Goal: Task Accomplishment & Management: Complete application form

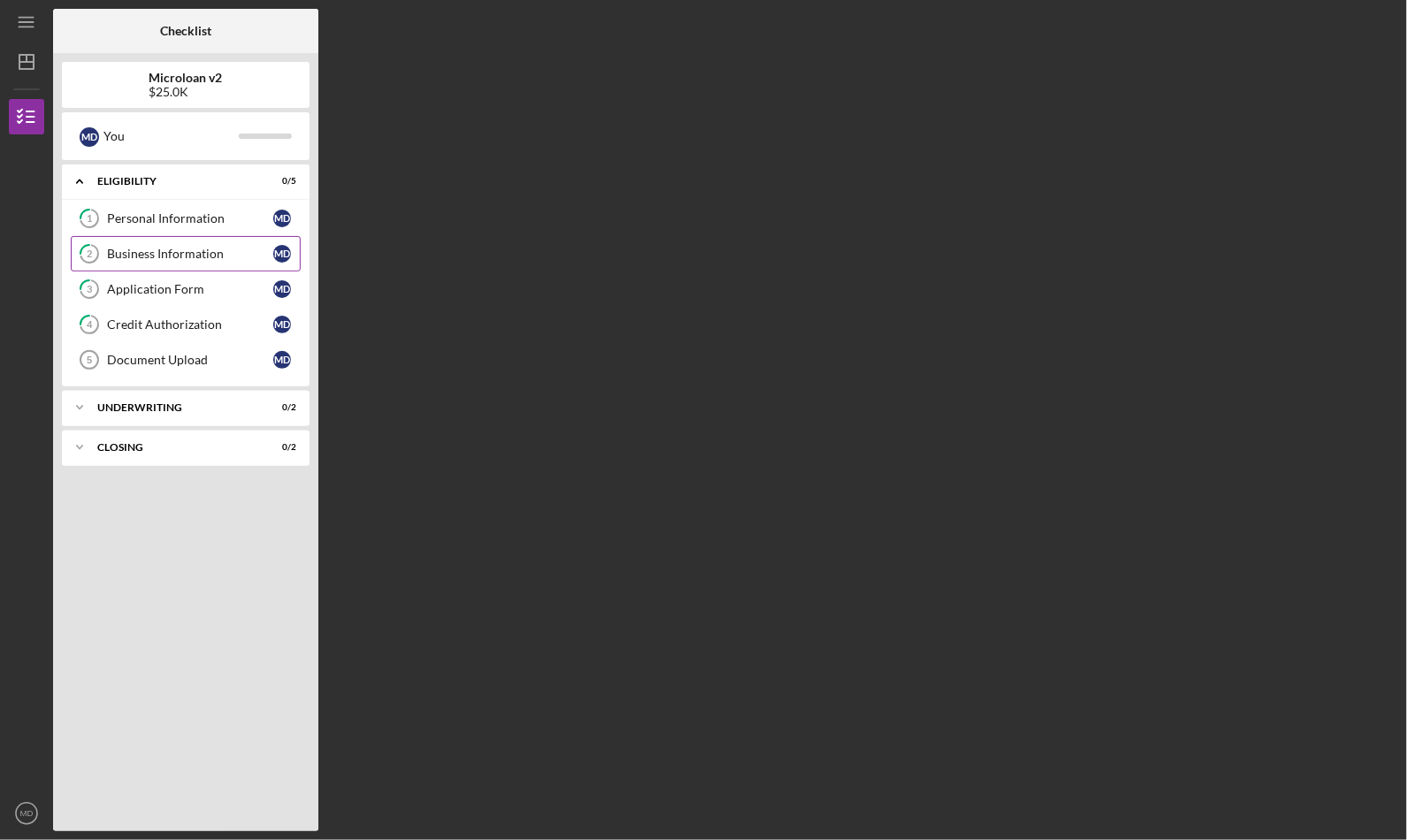
click at [209, 256] on div "Business Information" at bounding box center [190, 254] width 166 height 14
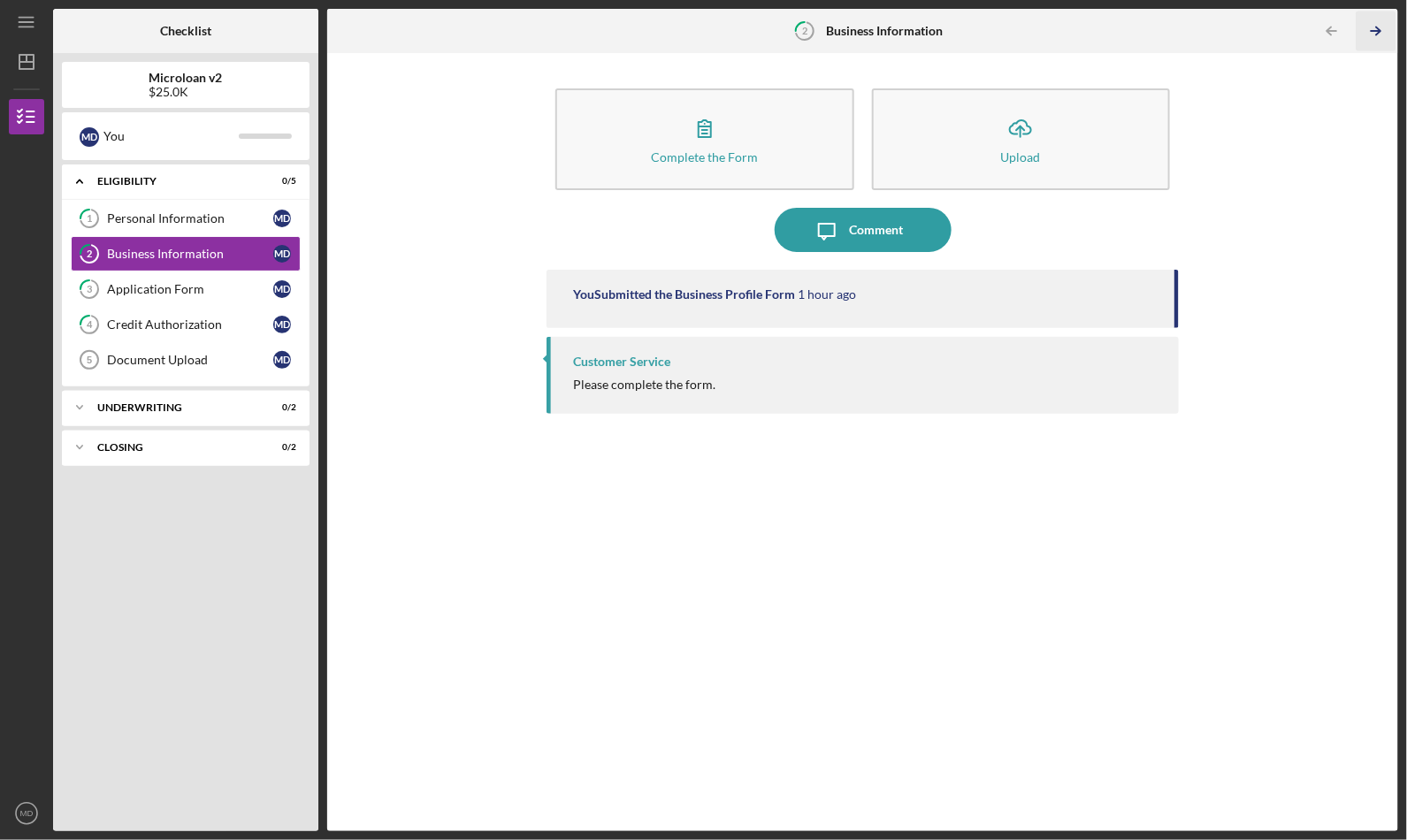
click at [1378, 29] on polyline "button" at bounding box center [1378, 31] width 5 height 8
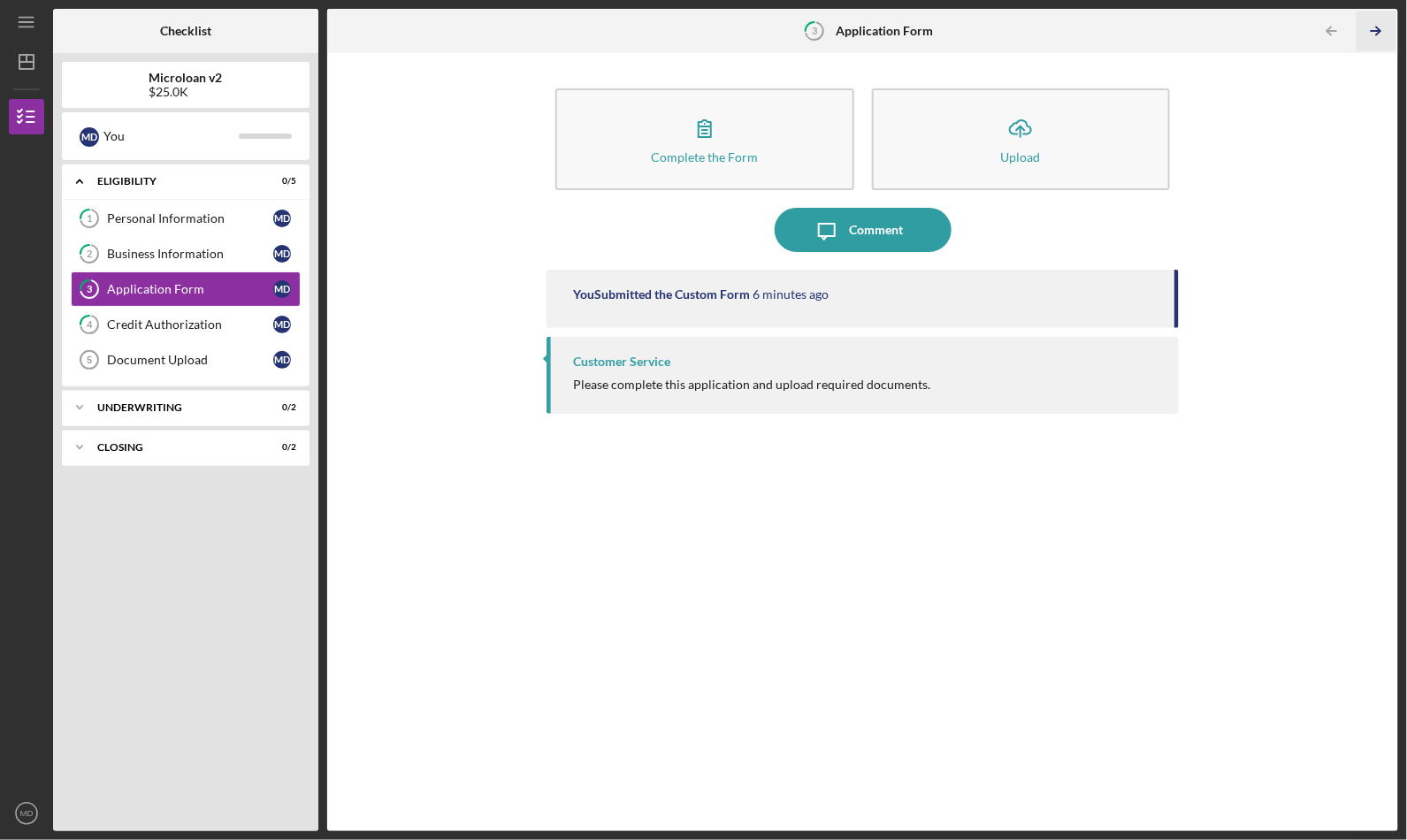
click at [1378, 29] on polyline "button" at bounding box center [1378, 31] width 5 height 8
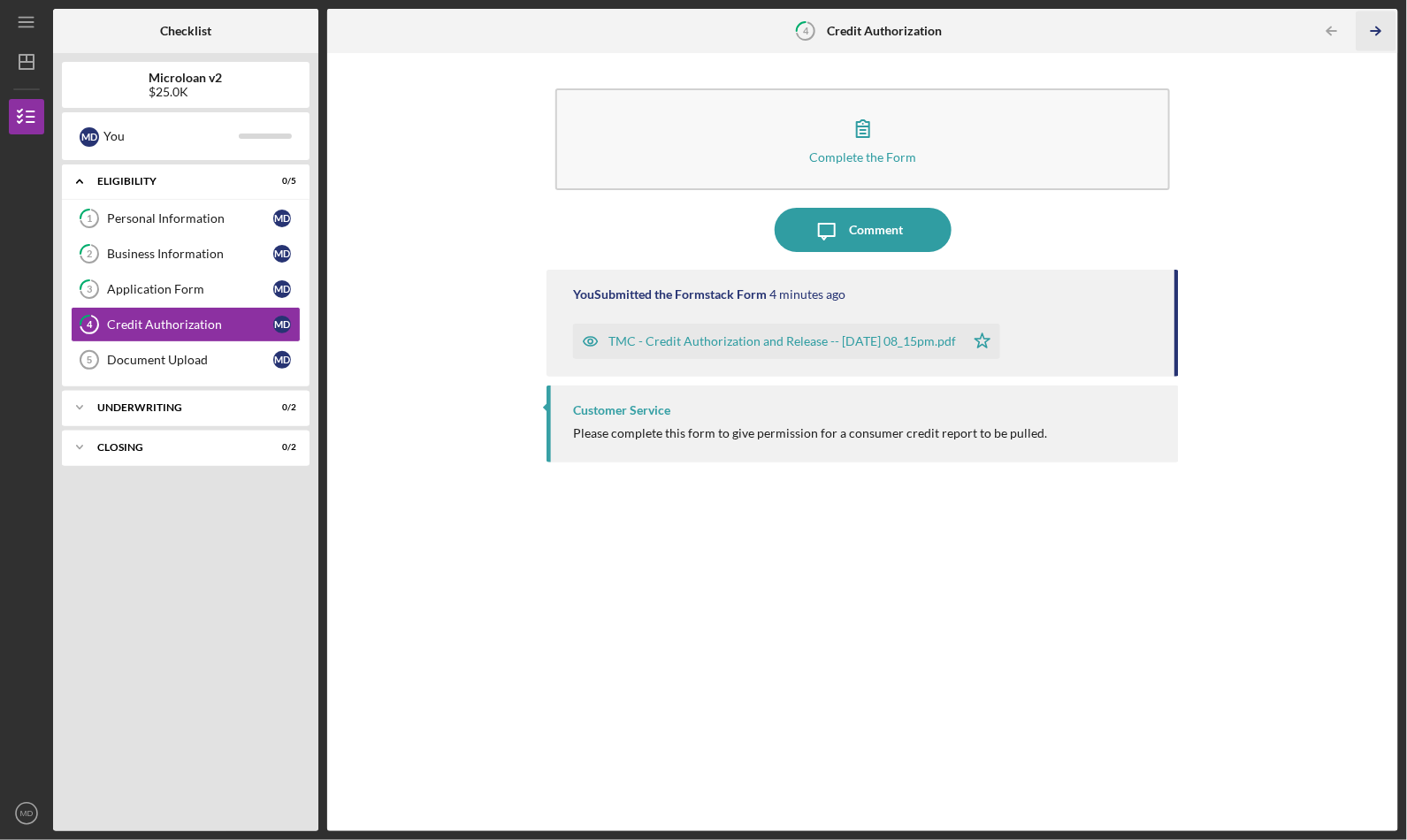
click at [1378, 29] on polyline "button" at bounding box center [1378, 31] width 5 height 8
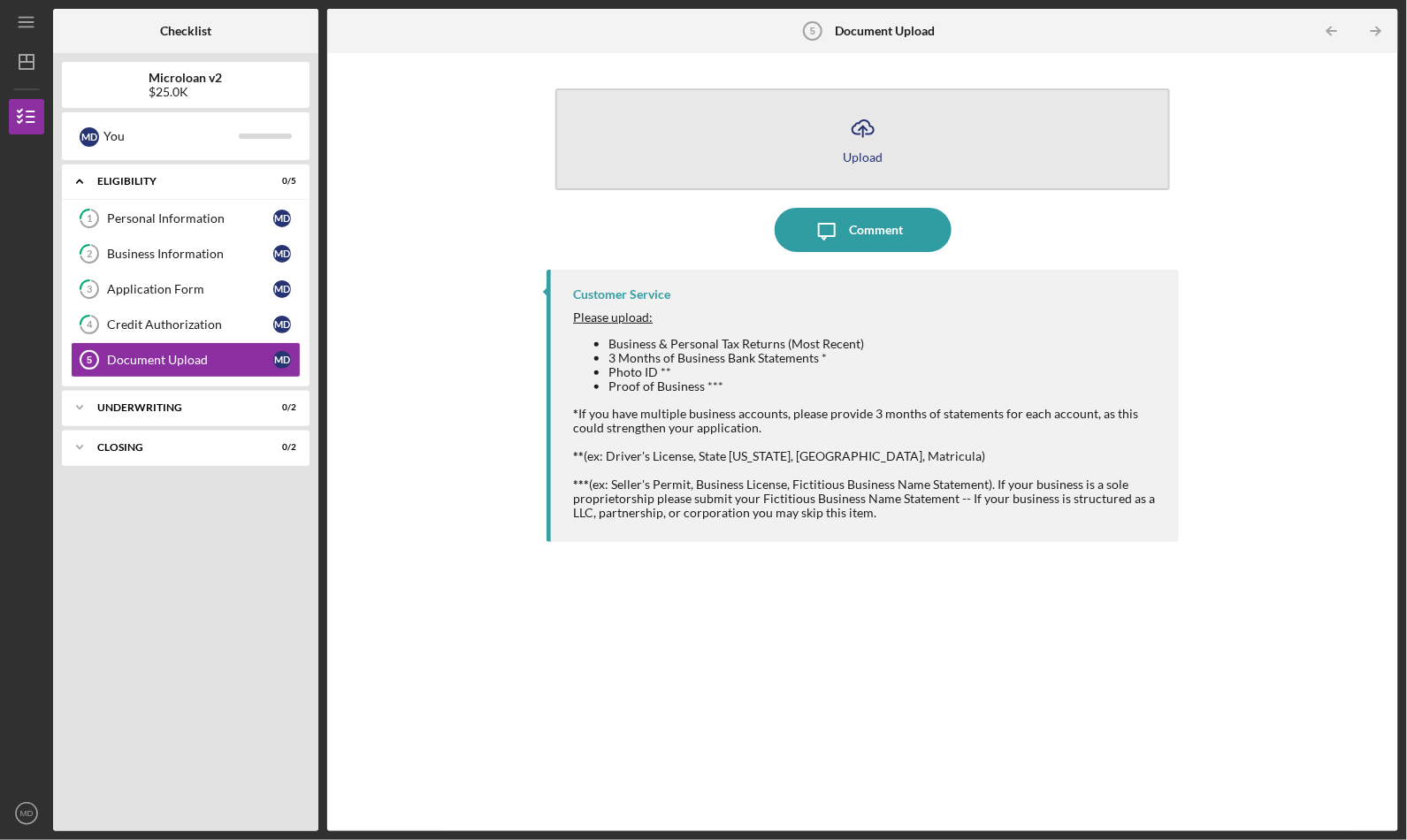
click at [855, 124] on icon "Icon/Upload" at bounding box center [863, 128] width 45 height 45
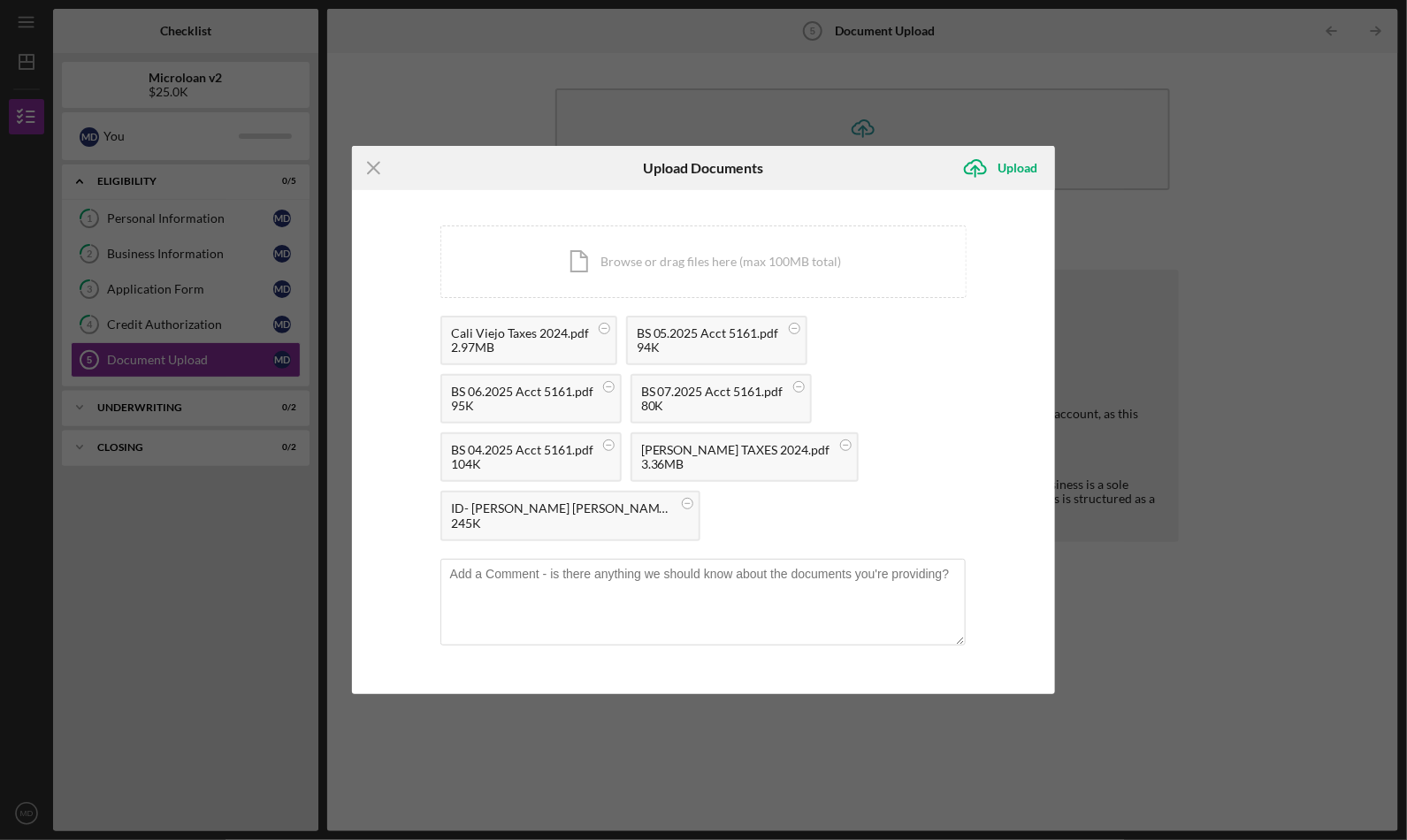
click at [965, 374] on div "Cali Viejo Taxes 2024.pdf 2.97MB BS 05.2025 Acct 5161.pdf 94K BS 06.2025 Acct 5…" at bounding box center [704, 432] width 527 height 235
click at [1022, 170] on div "Upload" at bounding box center [1017, 167] width 40 height 35
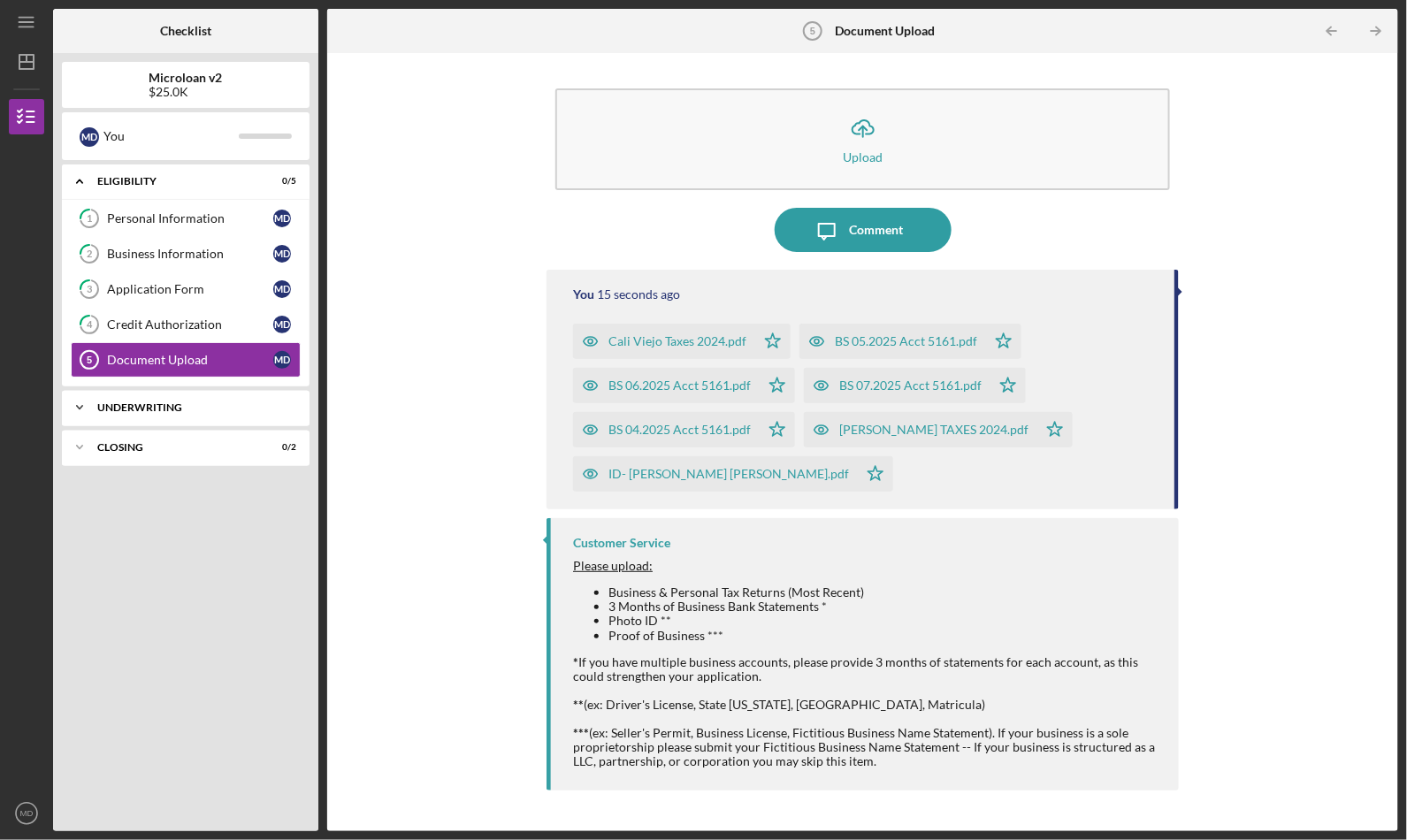
click at [83, 400] on icon "Icon/Expander" at bounding box center [79, 407] width 35 height 35
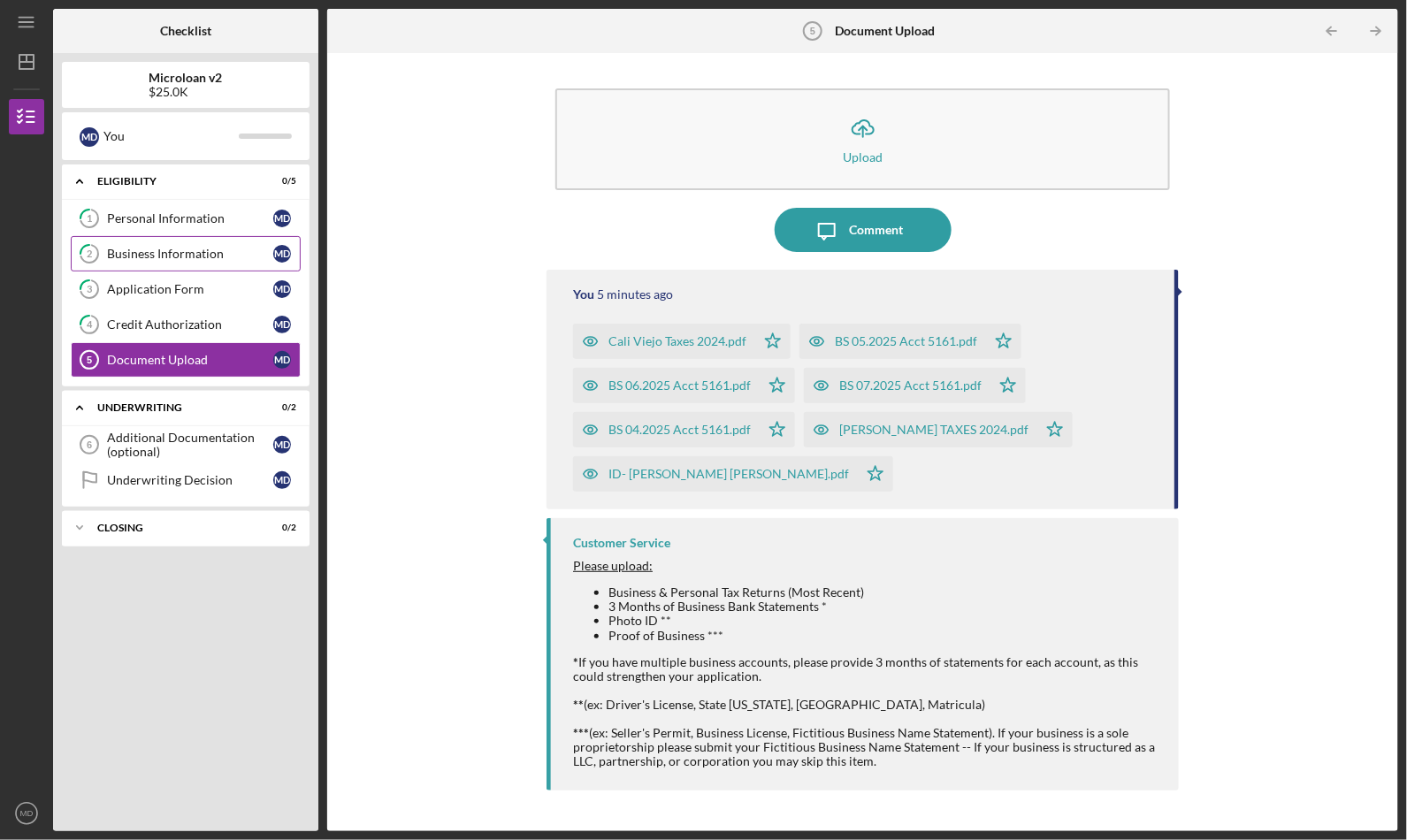
click at [179, 260] on link "2 Business Information M D" at bounding box center [185, 253] width 230 height 35
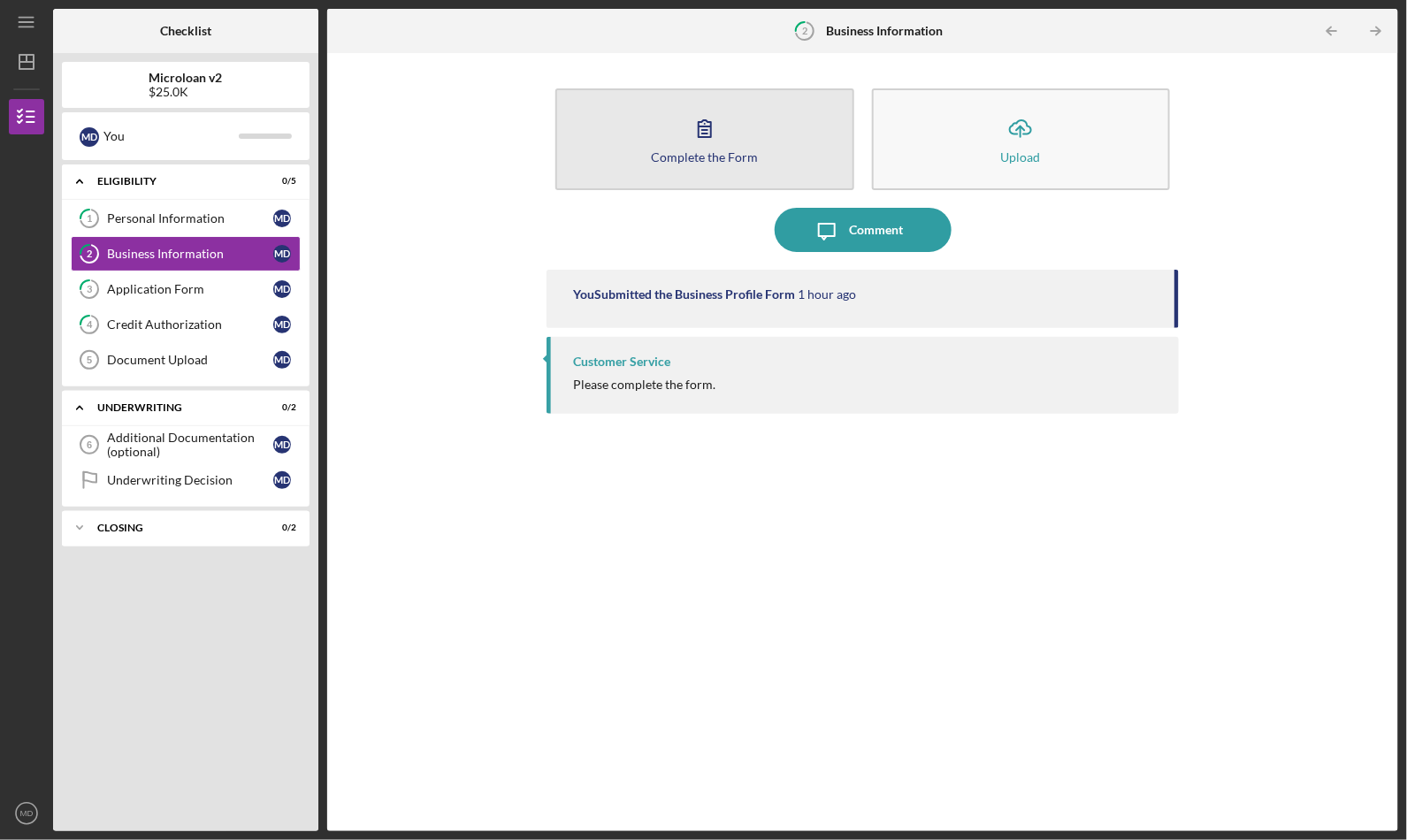
click at [740, 161] on div "Complete the Form" at bounding box center [704, 157] width 107 height 13
